Goal: Information Seeking & Learning: Learn about a topic

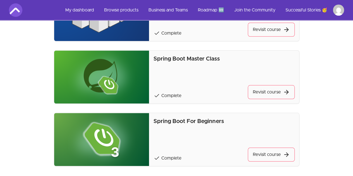
scroll to position [251, 0]
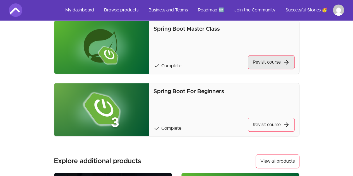
click at [266, 62] on link "Revisit course" at bounding box center [271, 62] width 47 height 14
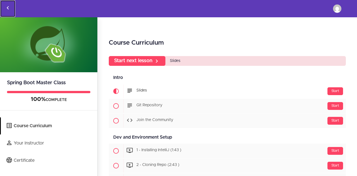
click at [9, 5] on icon "Back to courses" at bounding box center [7, 7] width 7 height 7
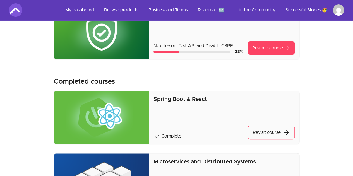
scroll to position [111, 0]
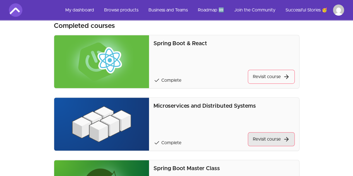
click at [265, 138] on link "Revisit course" at bounding box center [271, 139] width 47 height 14
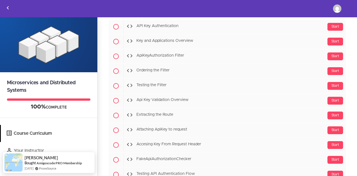
scroll to position [2814, 0]
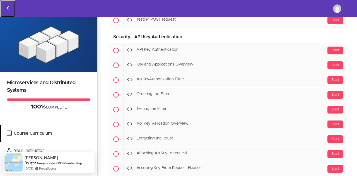
click at [9, 4] on link "Back to courses" at bounding box center [7, 8] width 15 height 17
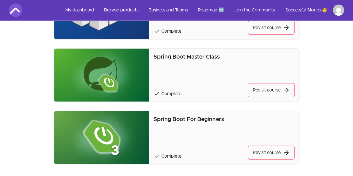
scroll to position [279, 0]
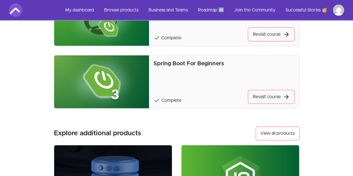
click at [191, 72] on div "Spring Boot For Beginners check Complete Revisit course" at bounding box center [223, 82] width 141 height 44
click at [189, 63] on p "Spring Boot For Beginners" at bounding box center [223, 64] width 141 height 8
click at [268, 97] on link "Revisit course" at bounding box center [271, 97] width 47 height 14
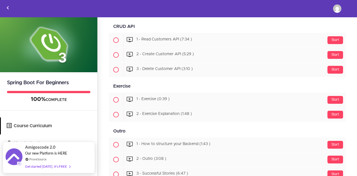
scroll to position [507, 0]
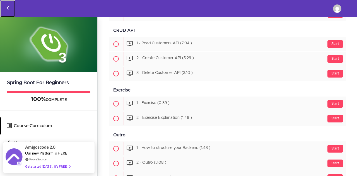
click at [7, 8] on use "Back to courses" at bounding box center [8, 7] width 2 height 3
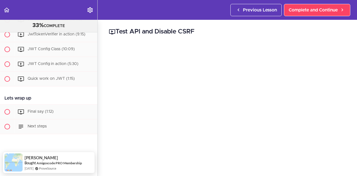
scroll to position [1116, 0]
